Goal: Task Accomplishment & Management: Manage account settings

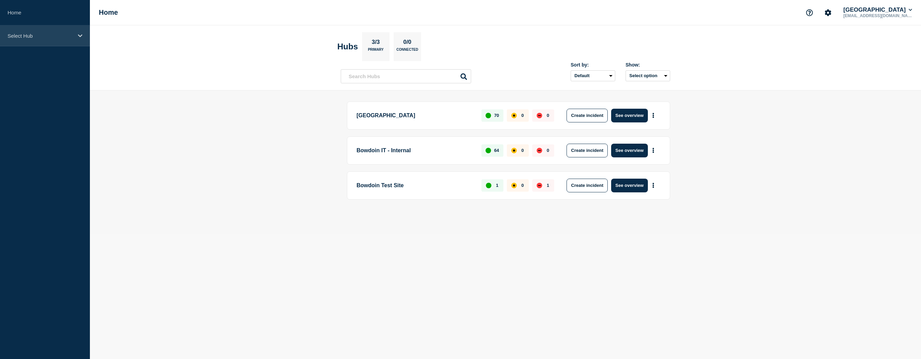
drag, startPoint x: 54, startPoint y: 37, endPoint x: 50, endPoint y: 39, distance: 3.5
click at [54, 37] on p "Select Hub" at bounding box center [41, 36] width 66 height 6
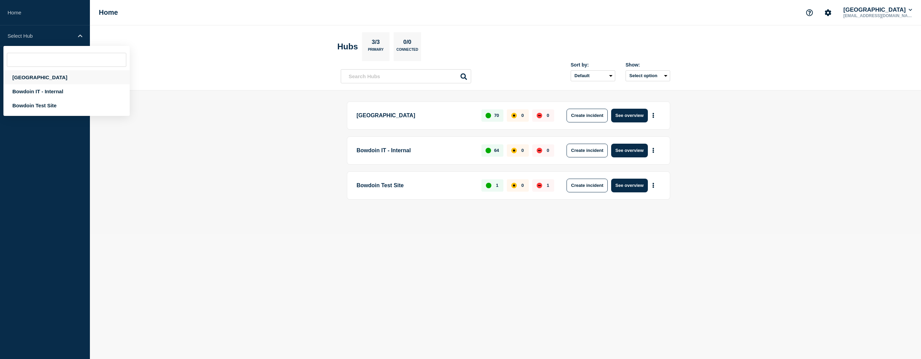
click at [43, 77] on div "[GEOGRAPHIC_DATA]" at bounding box center [66, 77] width 126 height 14
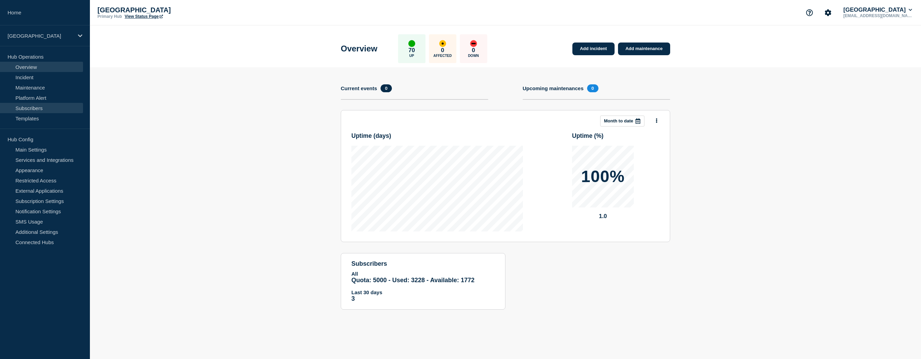
click at [43, 106] on link "Subscribers" at bounding box center [41, 108] width 83 height 10
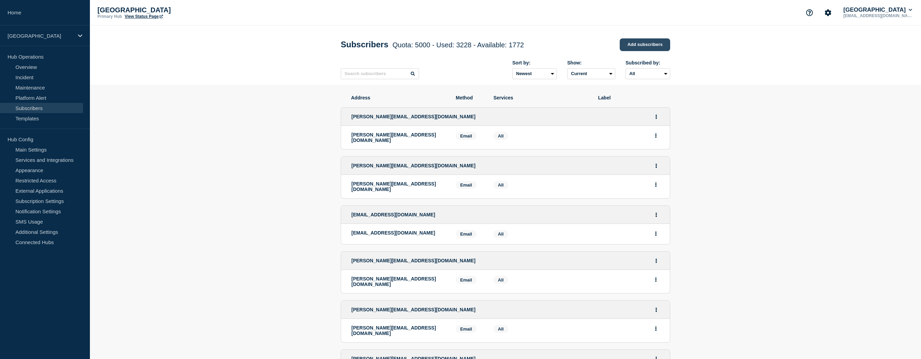
click at [634, 43] on link "Add subscribers" at bounding box center [645, 44] width 50 height 13
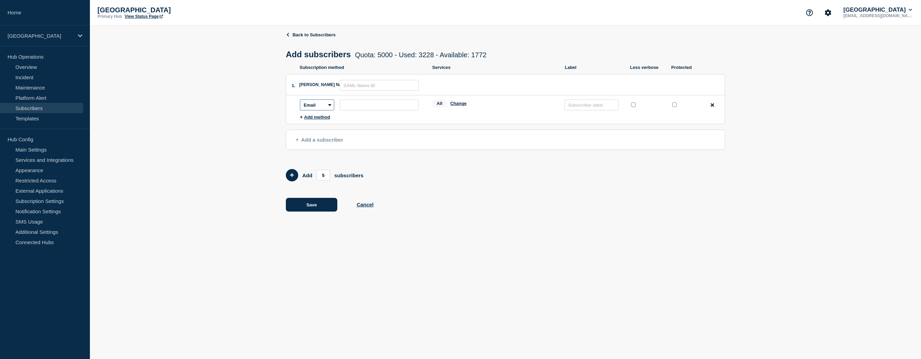
select select "webhook"
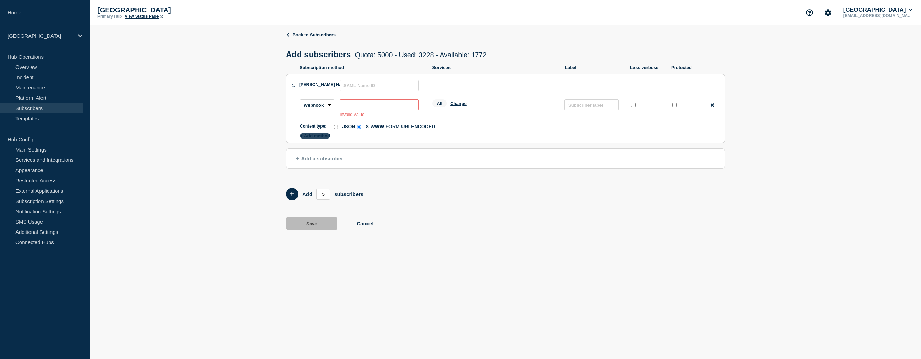
click at [326, 139] on button "Add method" at bounding box center [315, 135] width 30 height 5
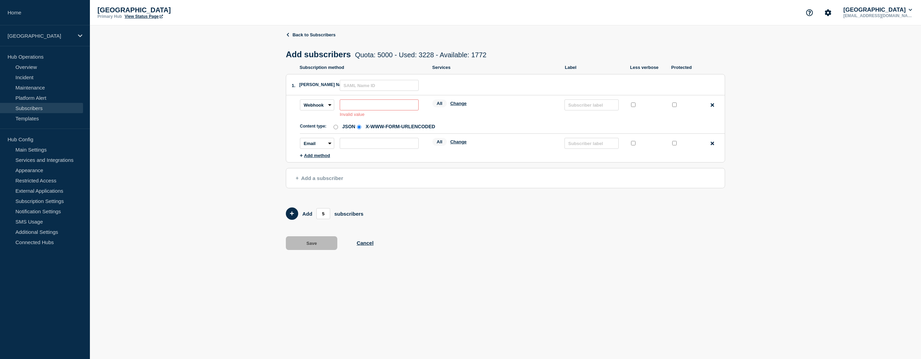
drag, startPoint x: 712, startPoint y: 147, endPoint x: 708, endPoint y: 147, distance: 3.8
click at [712, 145] on icon at bounding box center [712, 143] width 3 height 3
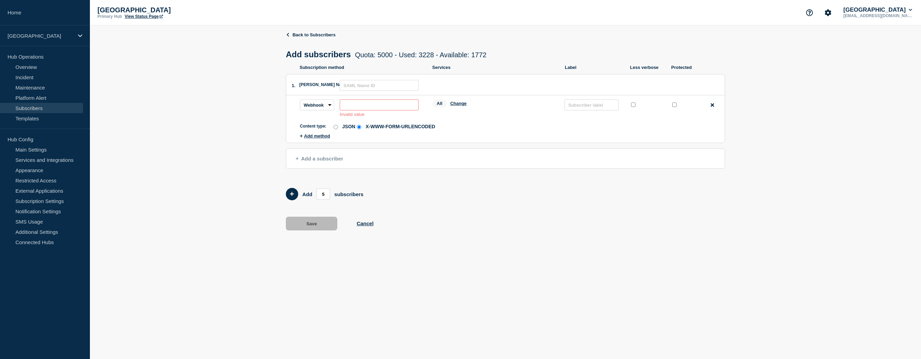
click at [334, 129] on input "JSON" at bounding box center [335, 127] width 4 height 4
radio input "true"
radio input "false"
click at [301, 34] on link "Back to Subscribers" at bounding box center [311, 34] width 50 height 5
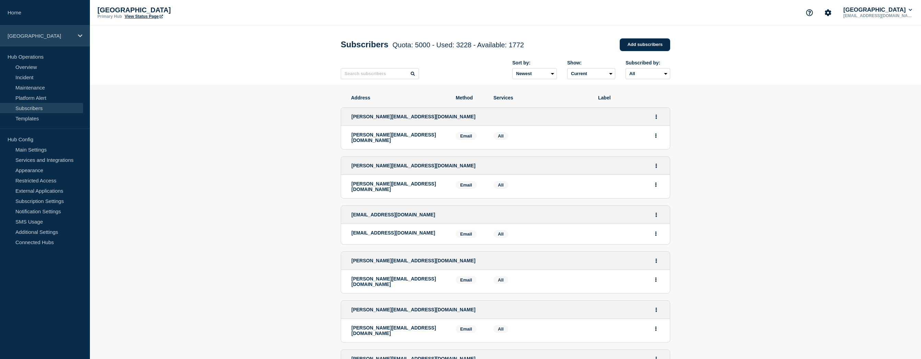
click at [38, 33] on p "[GEOGRAPHIC_DATA]" at bounding box center [41, 36] width 66 height 6
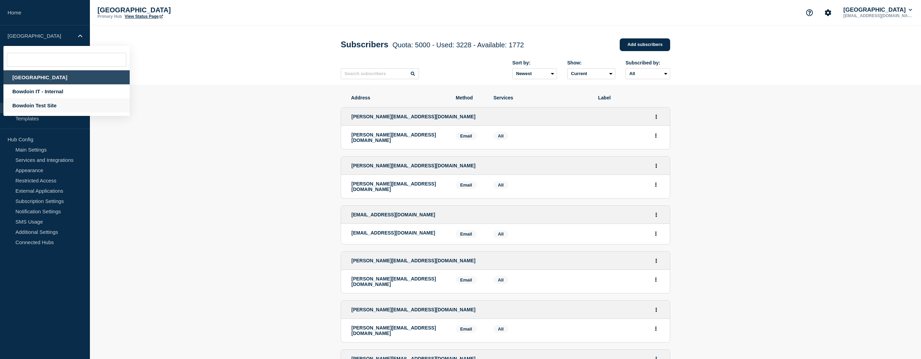
click at [53, 107] on div "Bowdoin Test Site" at bounding box center [66, 105] width 126 height 14
